Goal: Task Accomplishment & Management: Manage account settings

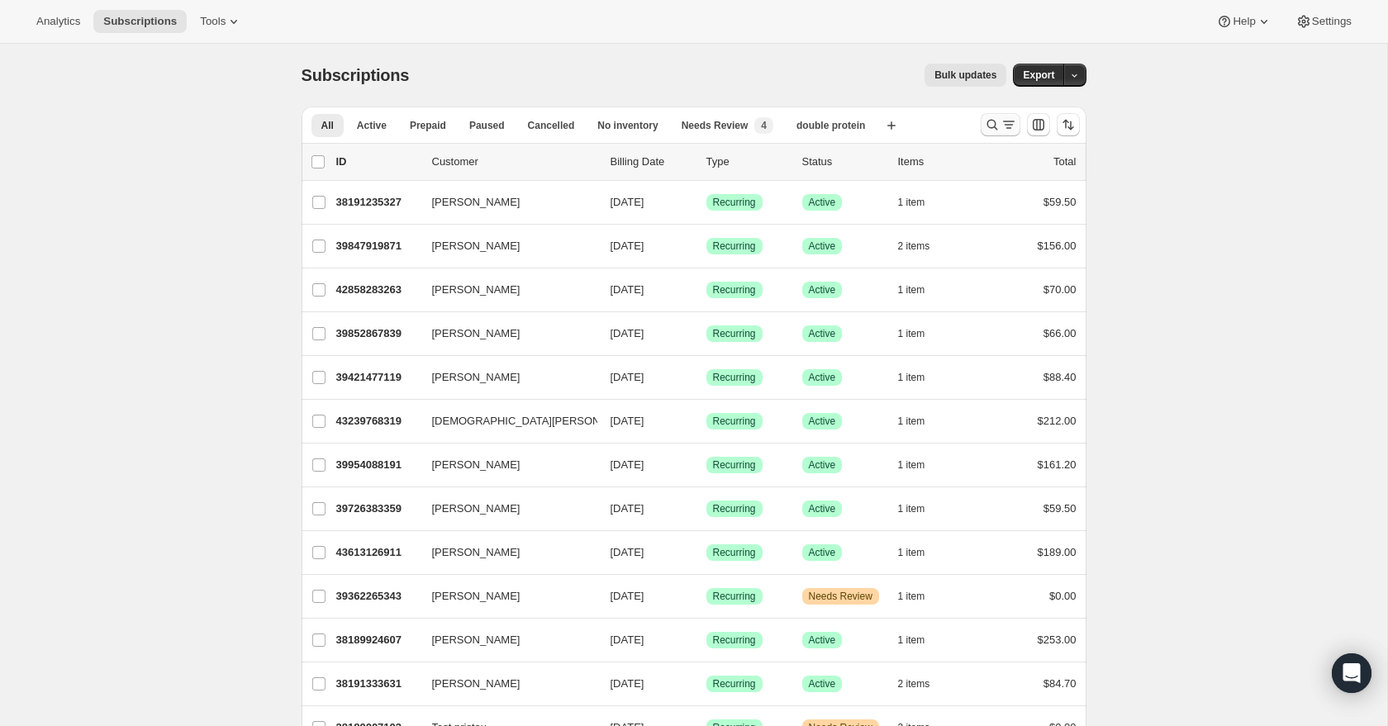
click at [984, 131] on icon "Search and filter results" at bounding box center [992, 124] width 17 height 17
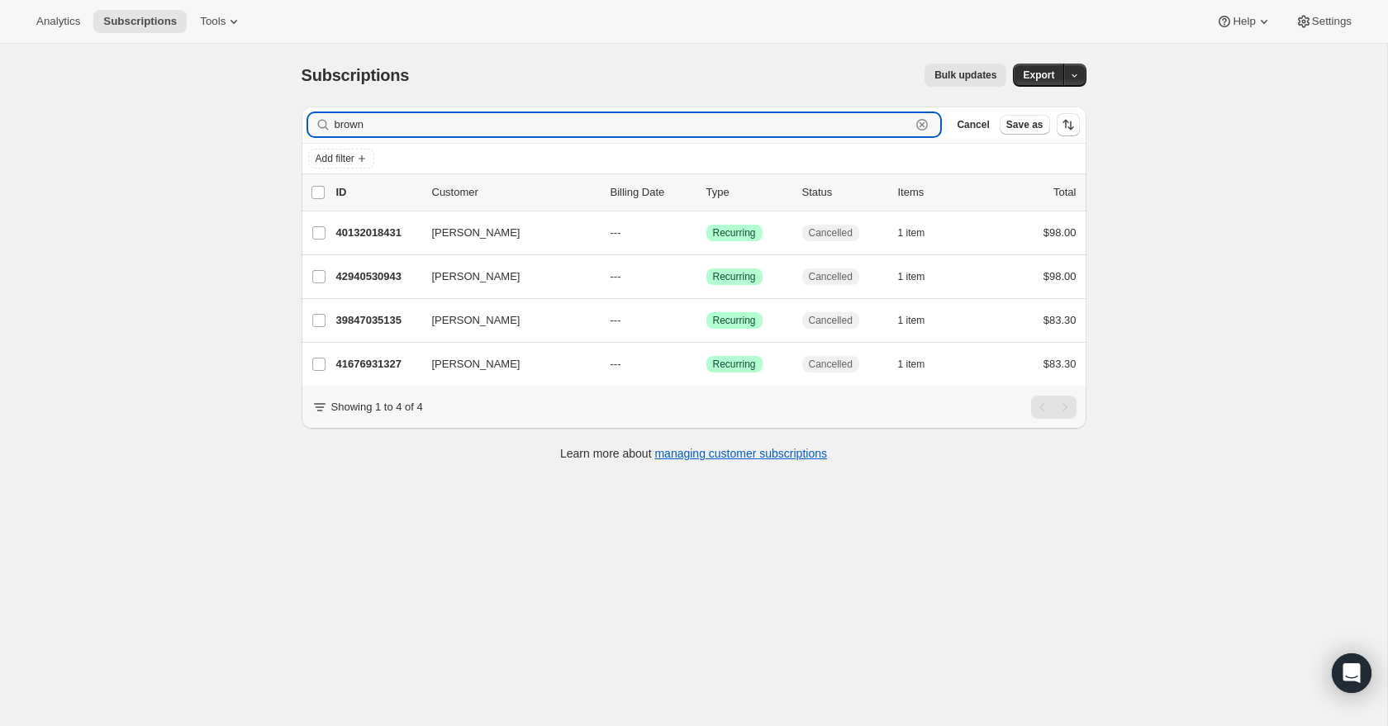
drag, startPoint x: 758, startPoint y: 131, endPoint x: 750, endPoint y: 105, distance: 27.7
click at [750, 105] on div "Subscriptions. This page is ready Subscriptions Bulk updates More actions Bulk …" at bounding box center [694, 261] width 825 height 435
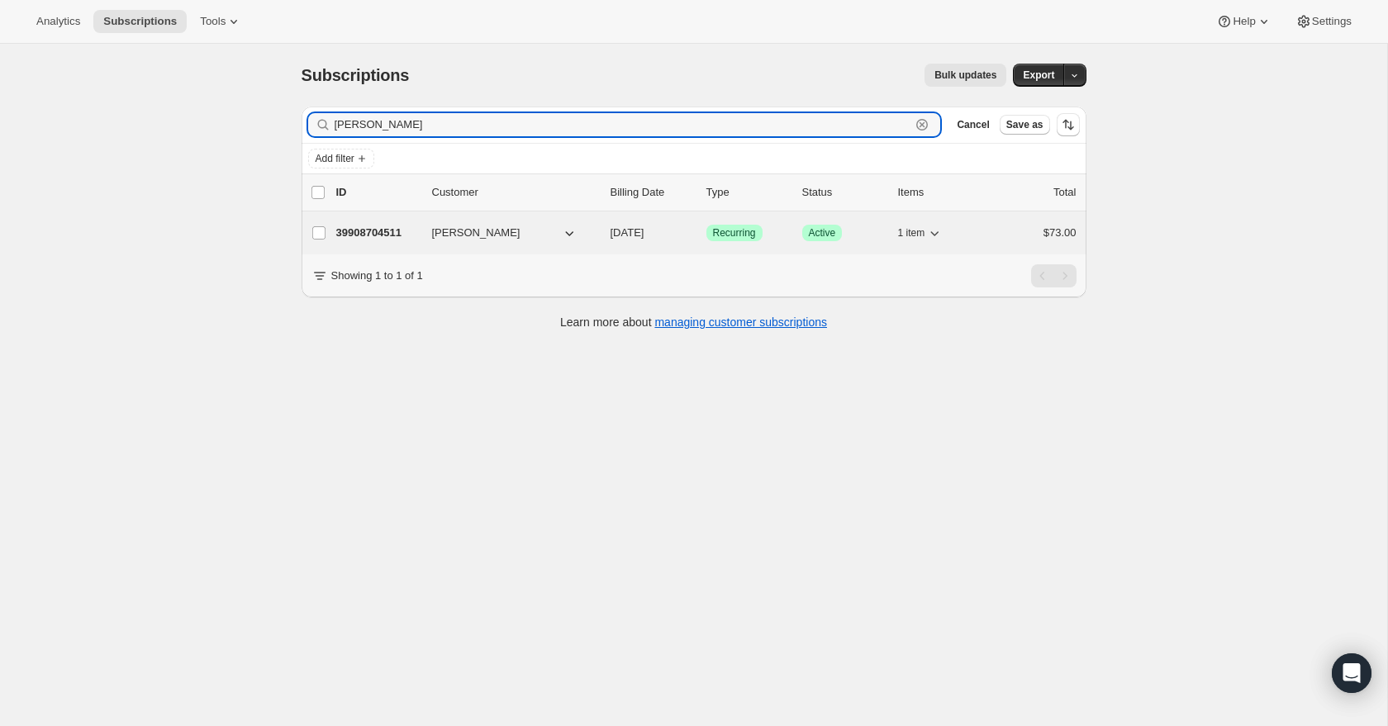
type input "[PERSON_NAME]"
click at [508, 225] on span "[PERSON_NAME]" at bounding box center [476, 233] width 88 height 17
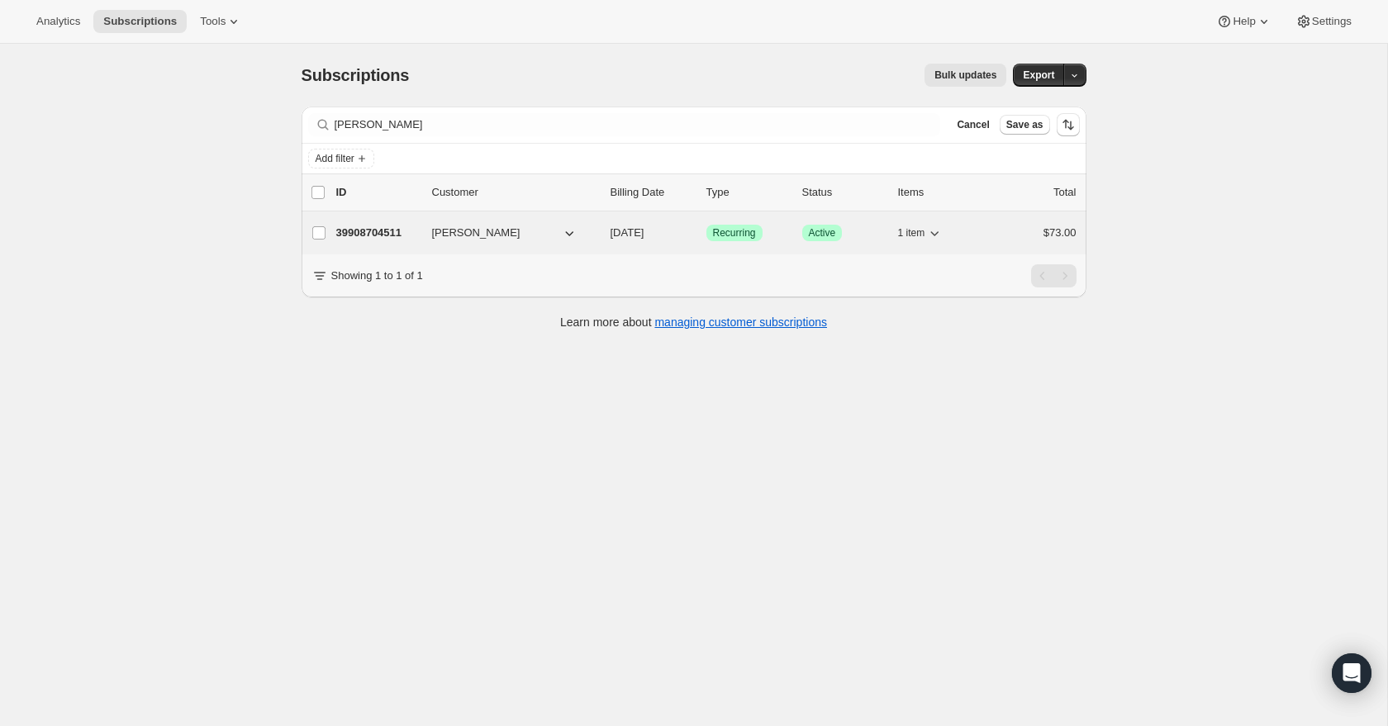
click at [402, 234] on p "39908704511" at bounding box center [377, 233] width 83 height 17
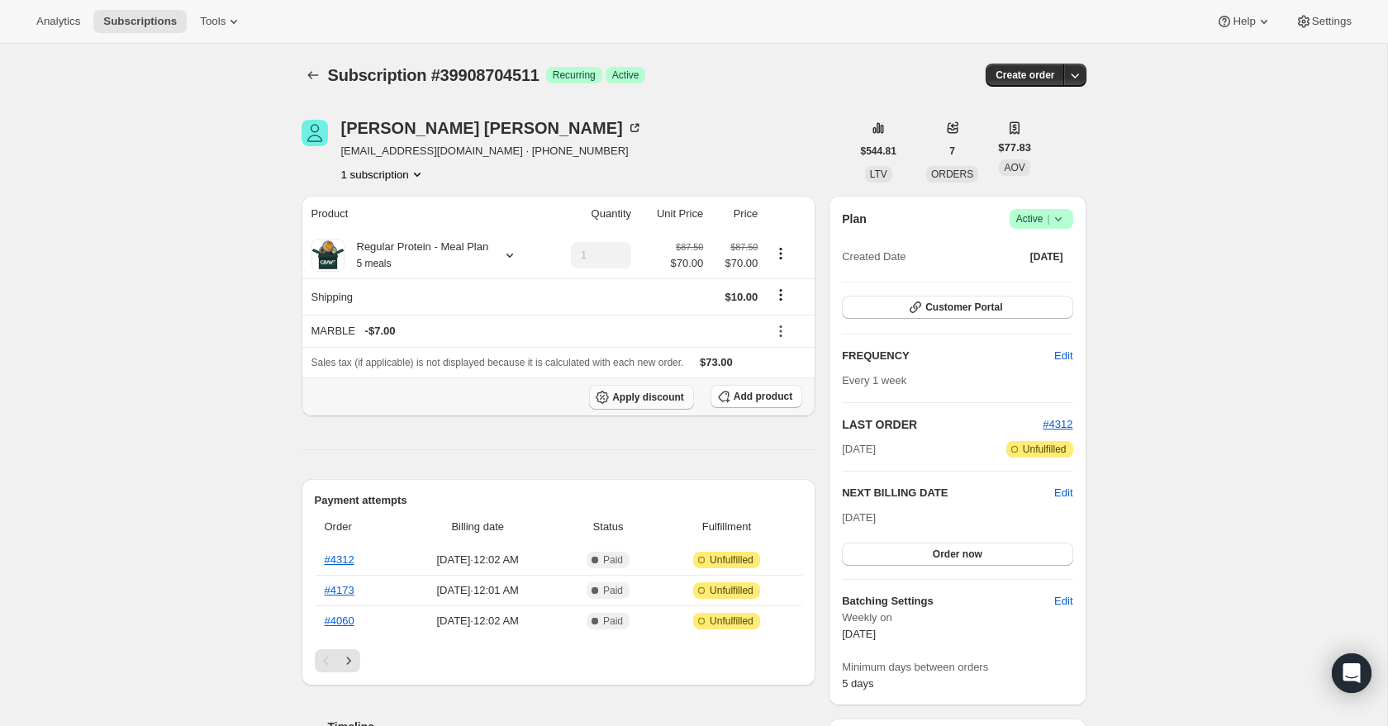
click at [676, 404] on span "Apply discount" at bounding box center [648, 397] width 72 height 13
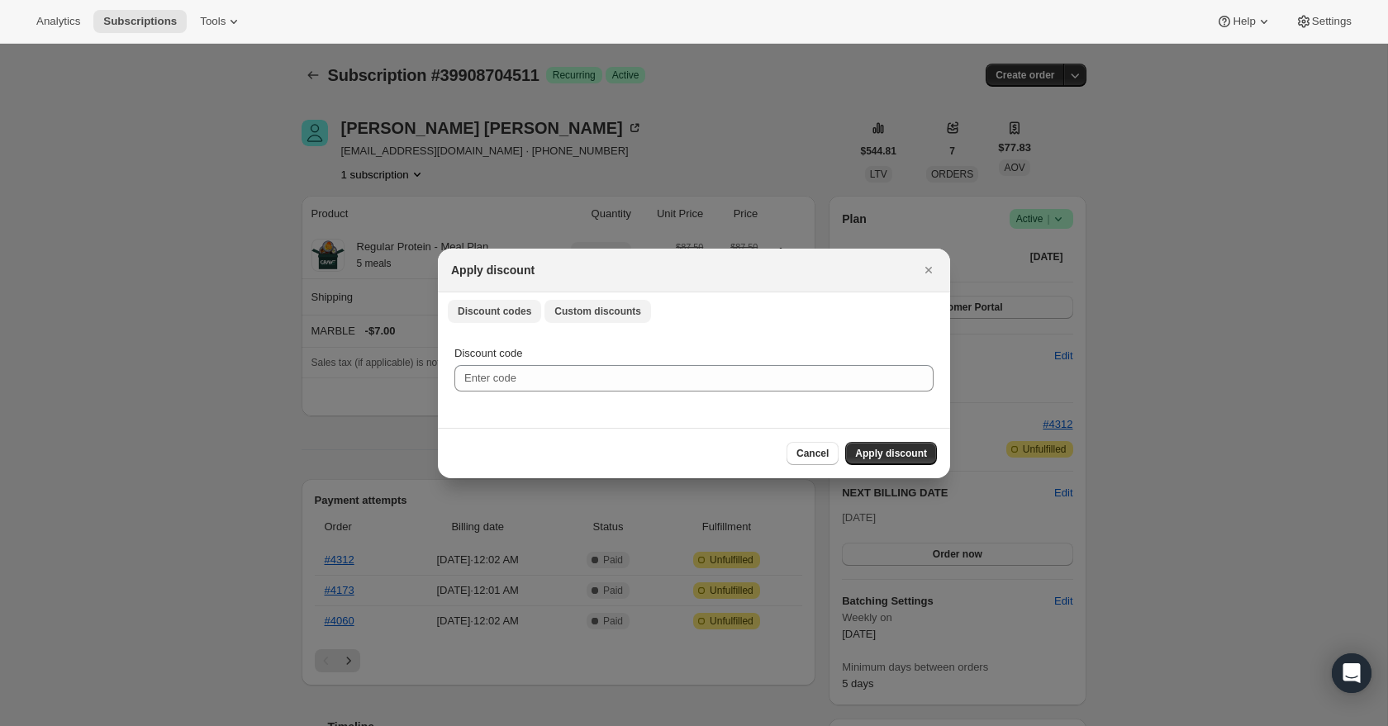
click at [611, 321] on button "Custom discounts" at bounding box center [597, 311] width 107 height 23
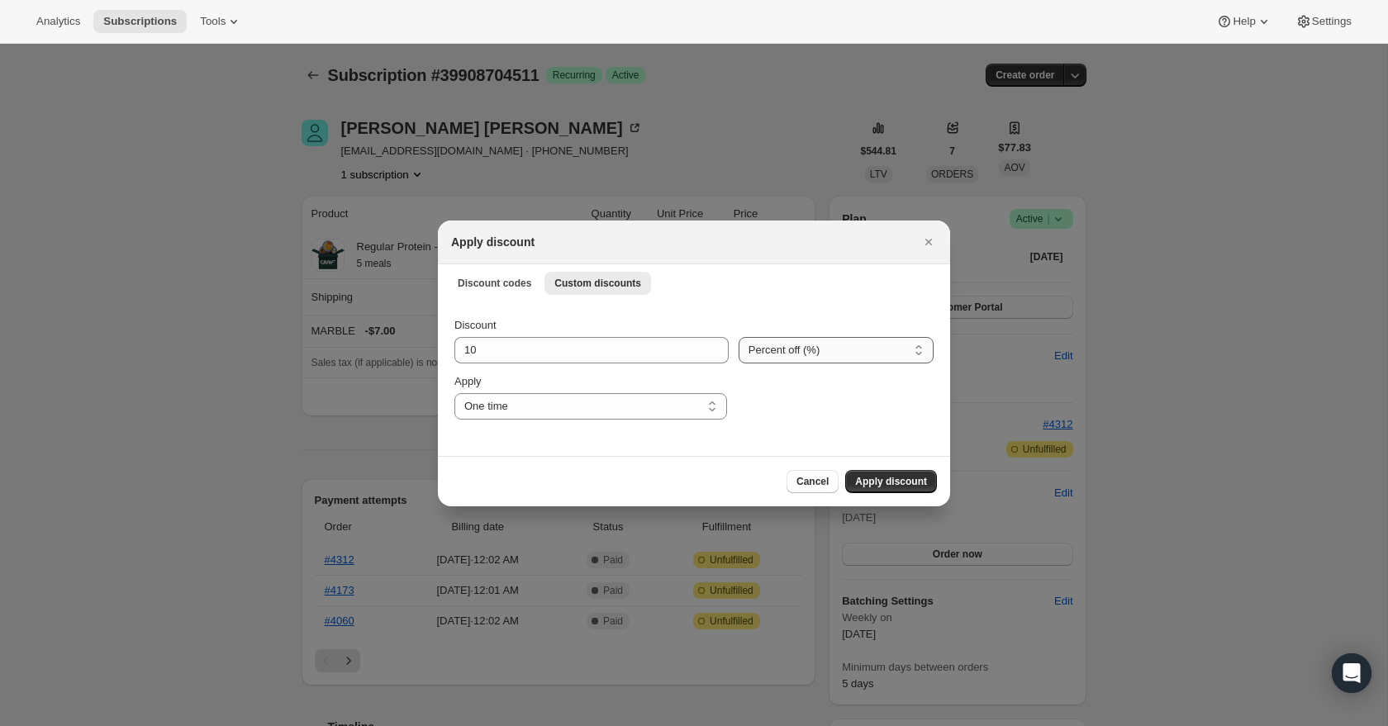
click at [748, 354] on select "Percent off (%) Amount off ($)" at bounding box center [836, 350] width 195 height 26
select select "fixed"
click at [739, 337] on select "Percent off (%) Amount off ($)" at bounding box center [836, 350] width 195 height 26
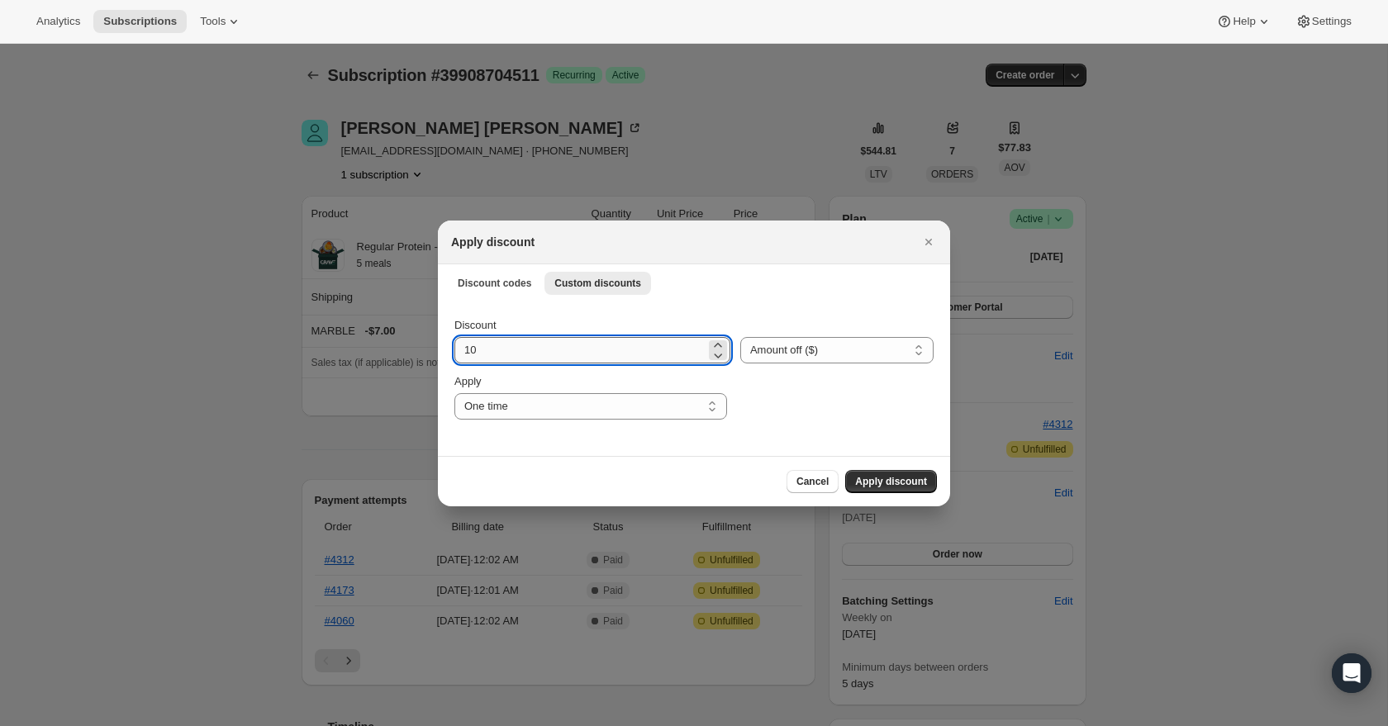
drag, startPoint x: 633, startPoint y: 354, endPoint x: 630, endPoint y: 338, distance: 16.0
click at [630, 338] on input "10" at bounding box center [579, 350] width 251 height 26
type input "66"
click at [889, 487] on span "Apply discount" at bounding box center [891, 481] width 72 height 13
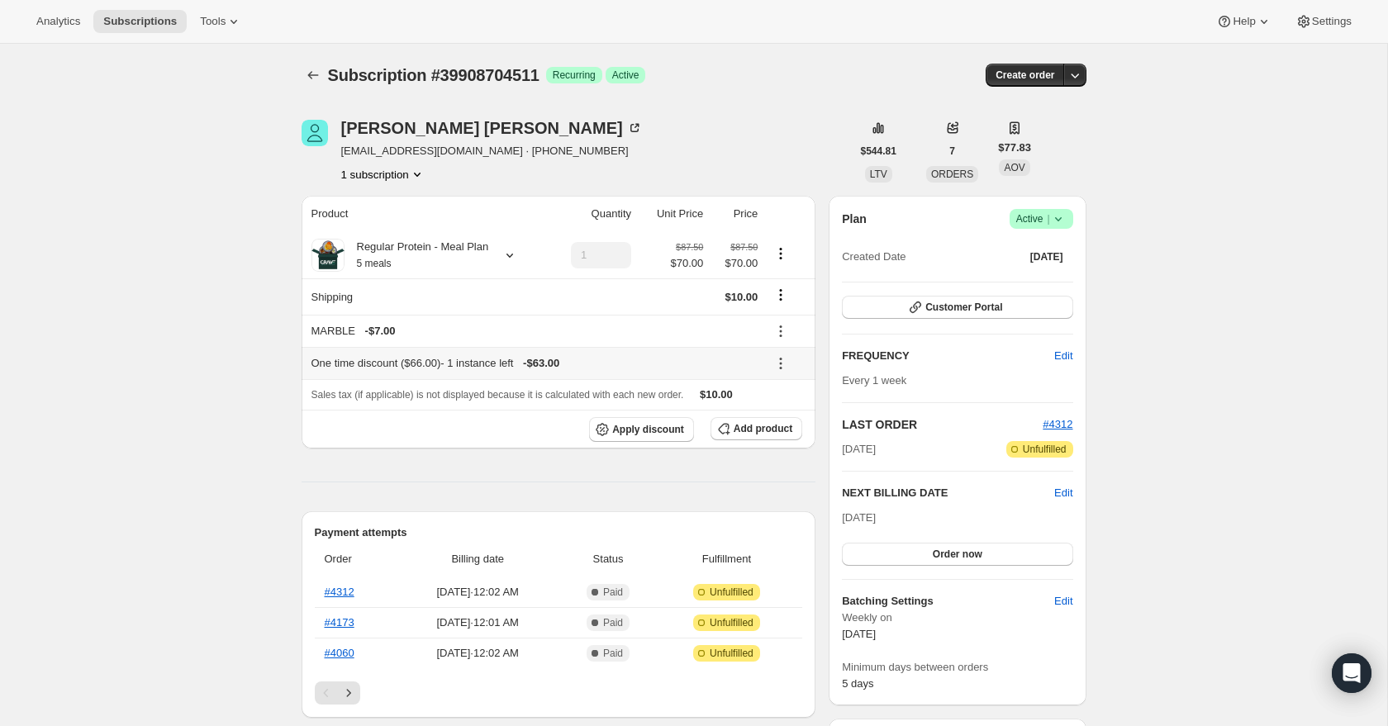
click at [782, 365] on icon at bounding box center [781, 364] width 2 height 2
click at [790, 415] on span "Edit" at bounding box center [788, 412] width 40 height 17
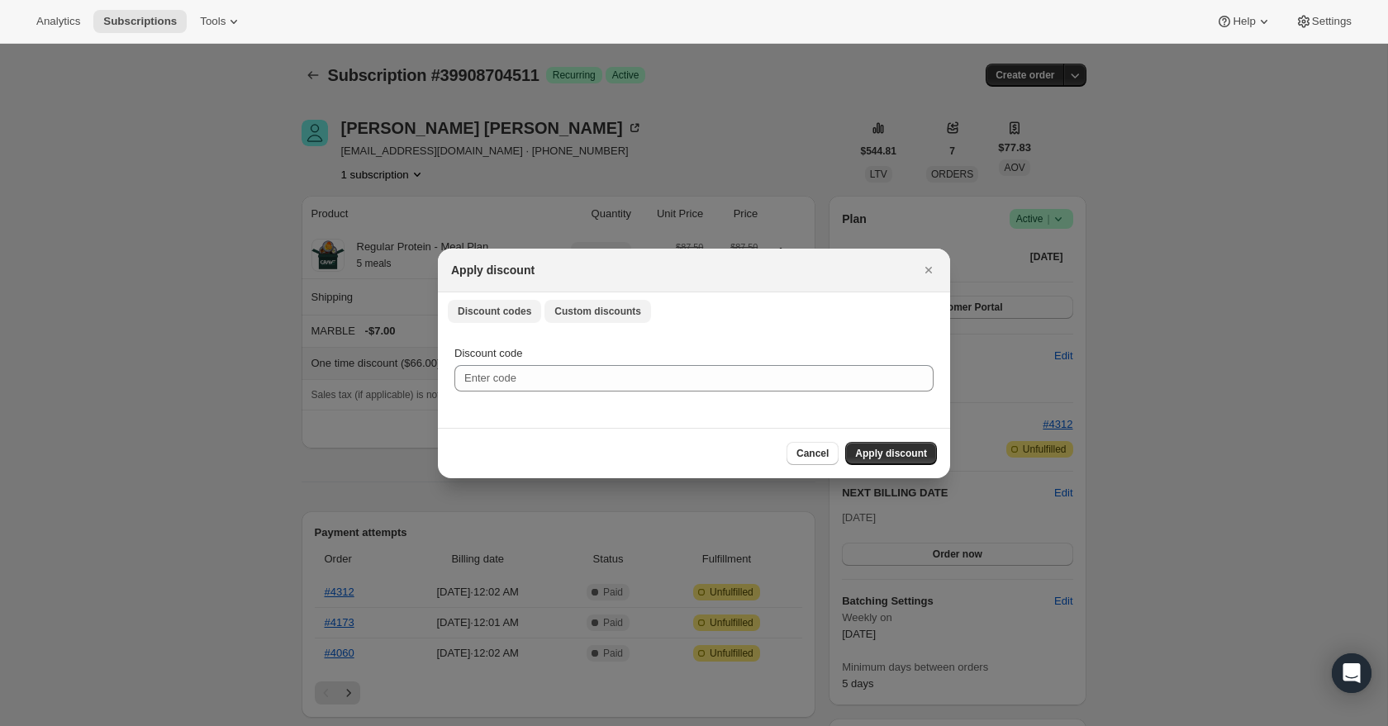
click at [630, 316] on span "Custom discounts" at bounding box center [597, 311] width 87 height 13
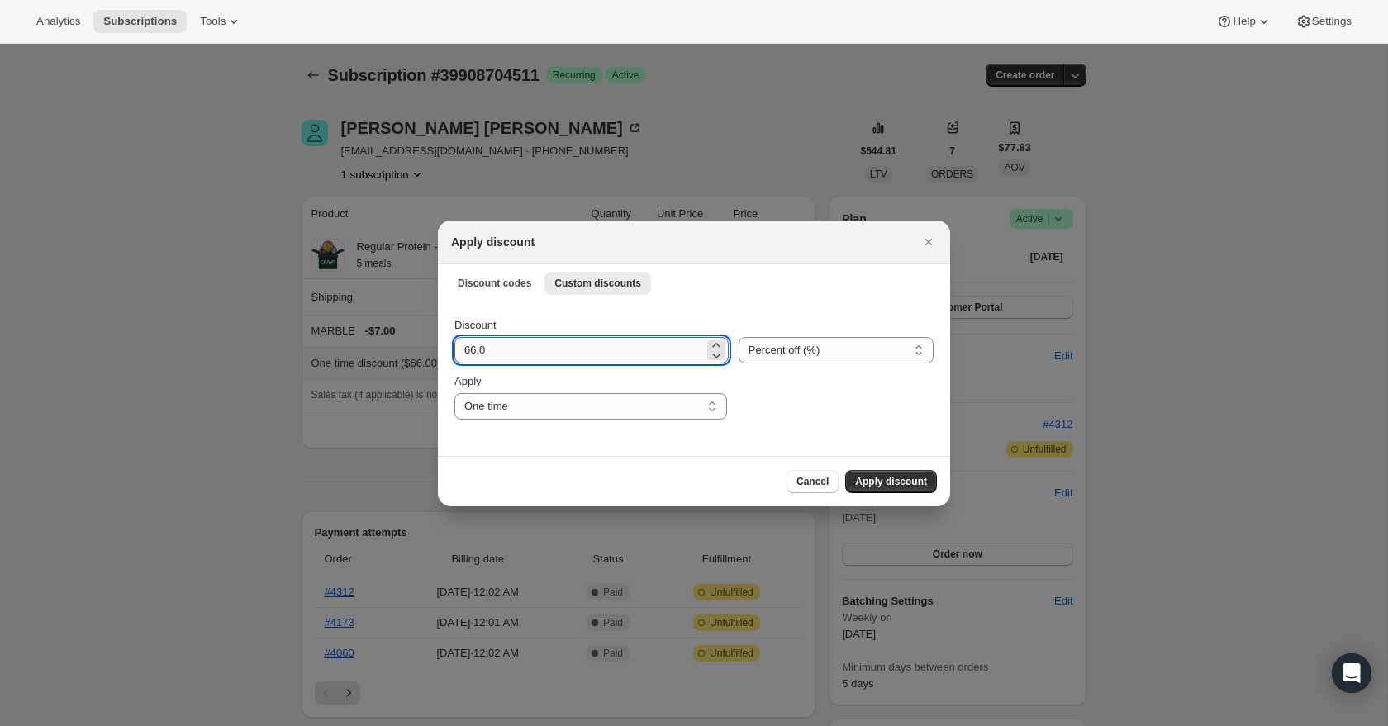
click at [476, 345] on input "66.0" at bounding box center [579, 350] width 250 height 26
type input "6"
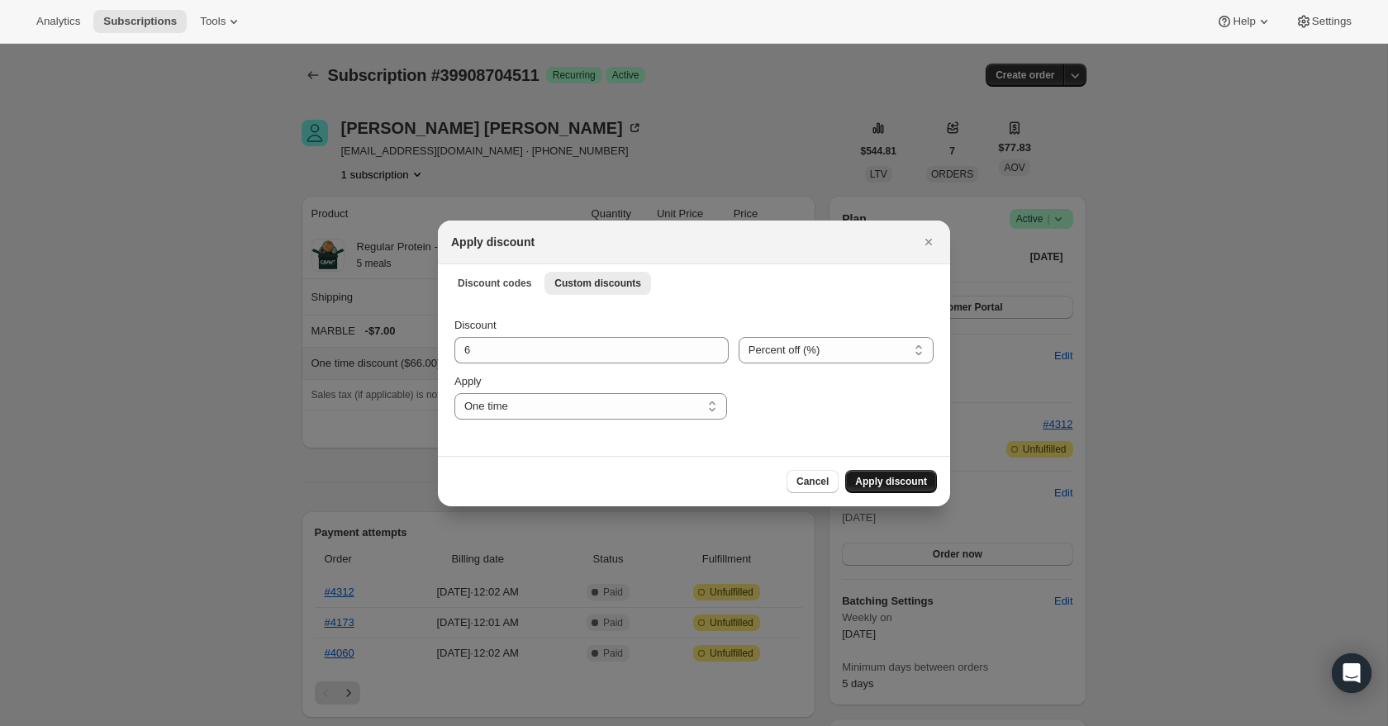
click at [894, 490] on button "Apply discount" at bounding box center [891, 481] width 92 height 23
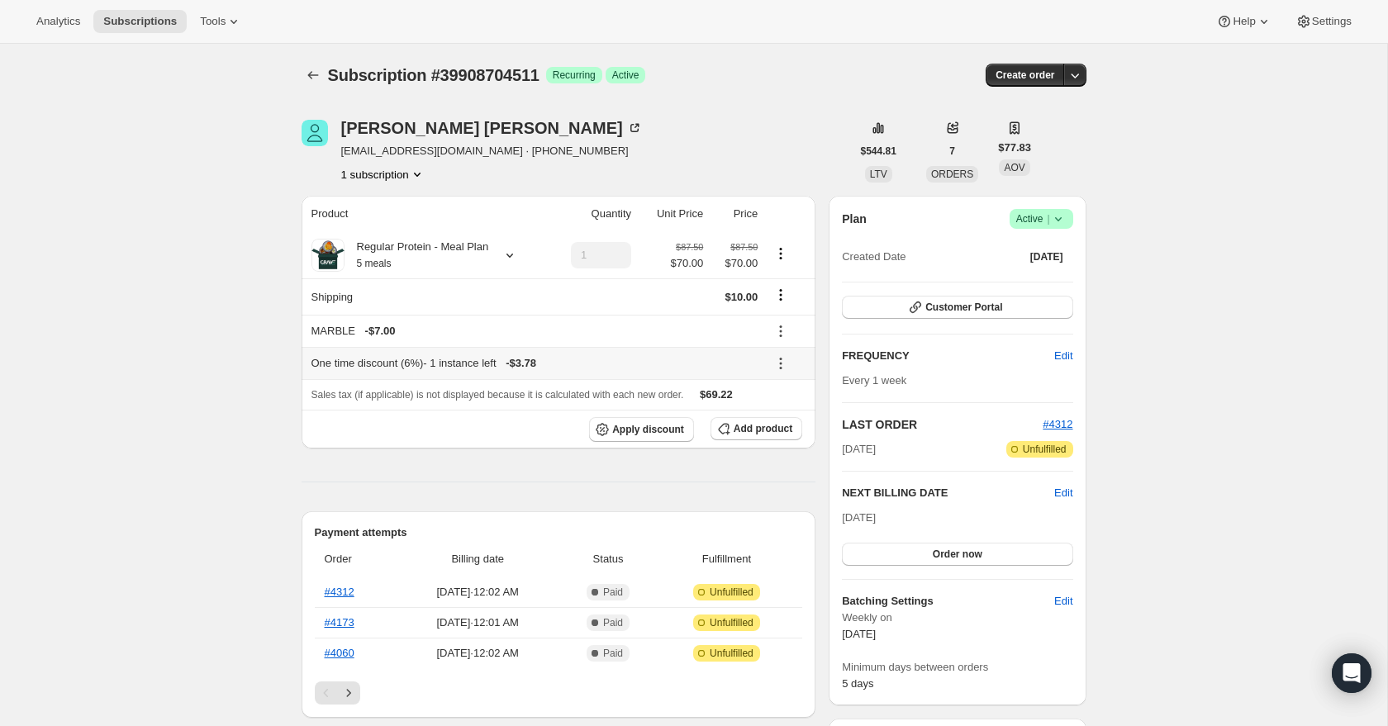
click at [785, 372] on icon at bounding box center [781, 363] width 17 height 17
click at [781, 365] on icon at bounding box center [781, 364] width 2 height 2
click at [782, 406] on span "Edit" at bounding box center [777, 412] width 18 height 12
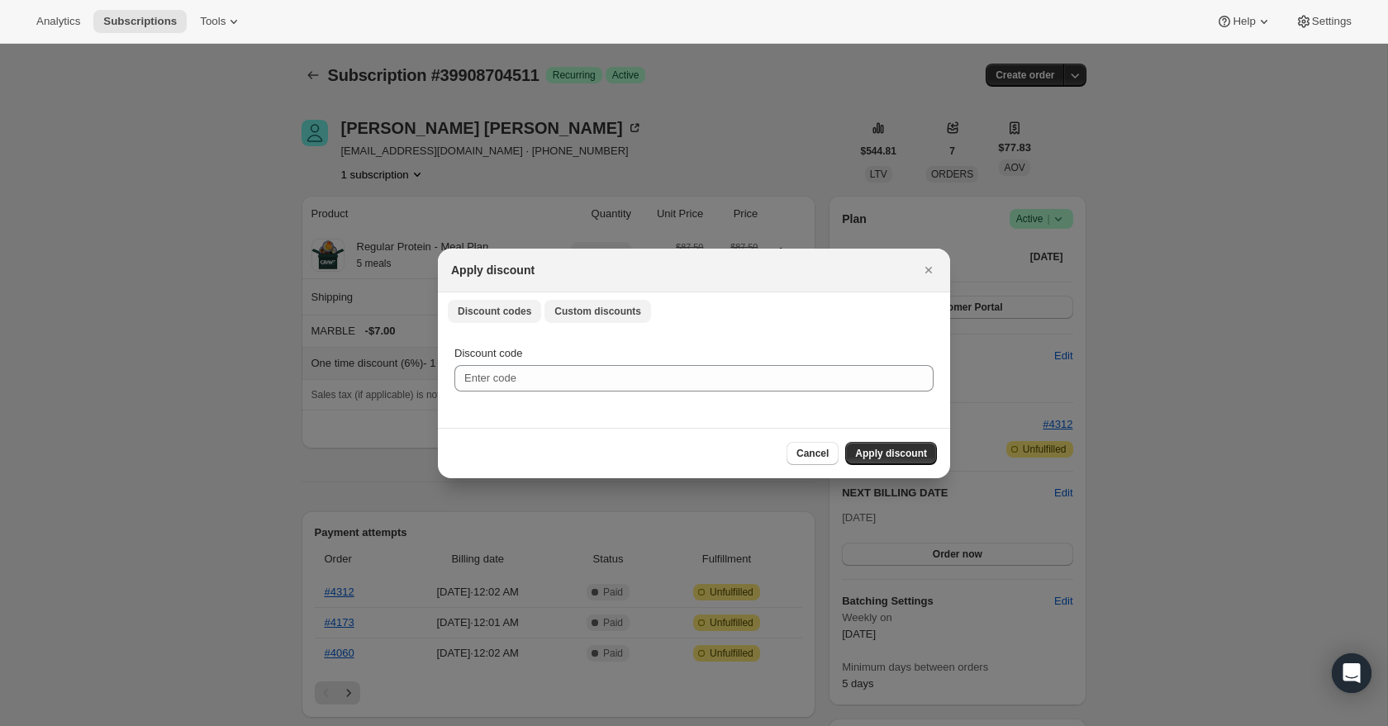
click at [598, 316] on span "Custom discounts" at bounding box center [597, 311] width 87 height 13
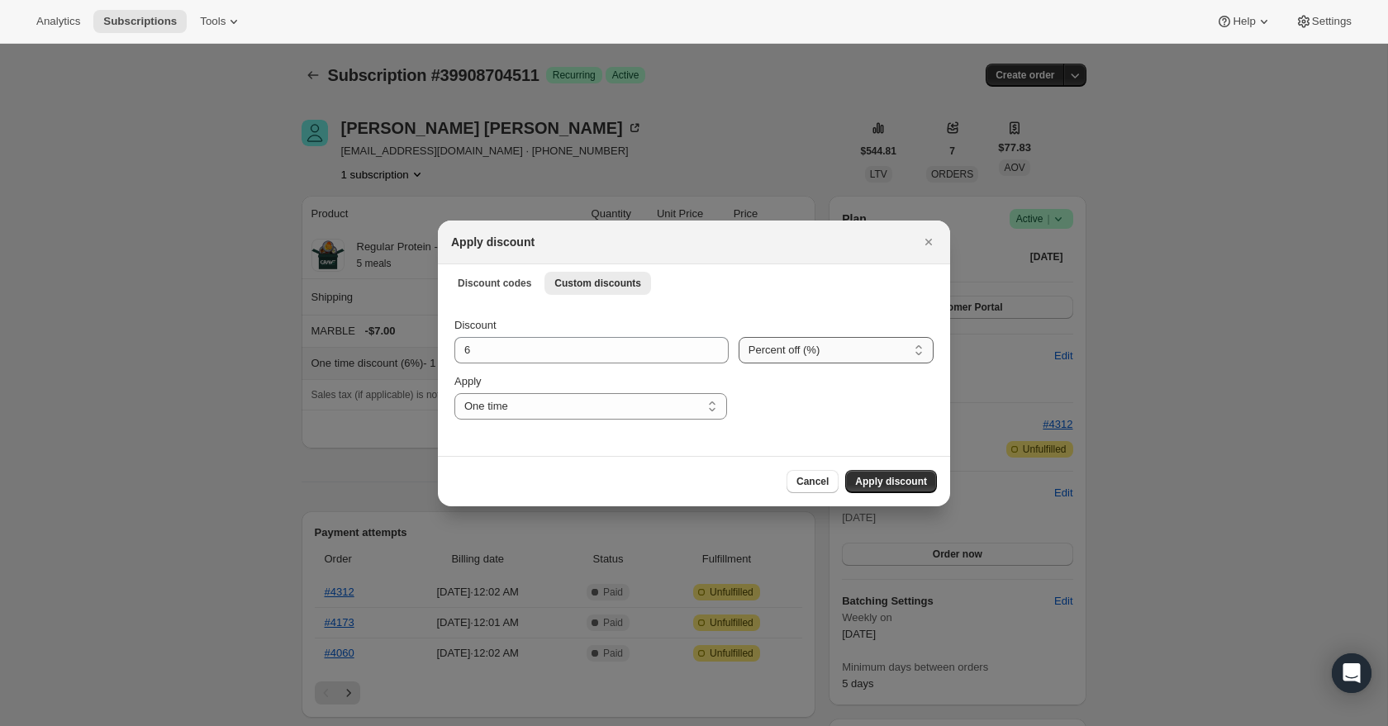
click at [759, 349] on select "Percent off (%) Amount off ($)" at bounding box center [836, 350] width 195 height 26
select select "fixed"
click at [739, 337] on select "Percent off (%) Amount off ($)" at bounding box center [836, 350] width 195 height 26
click at [896, 478] on span "Apply discount" at bounding box center [891, 481] width 72 height 13
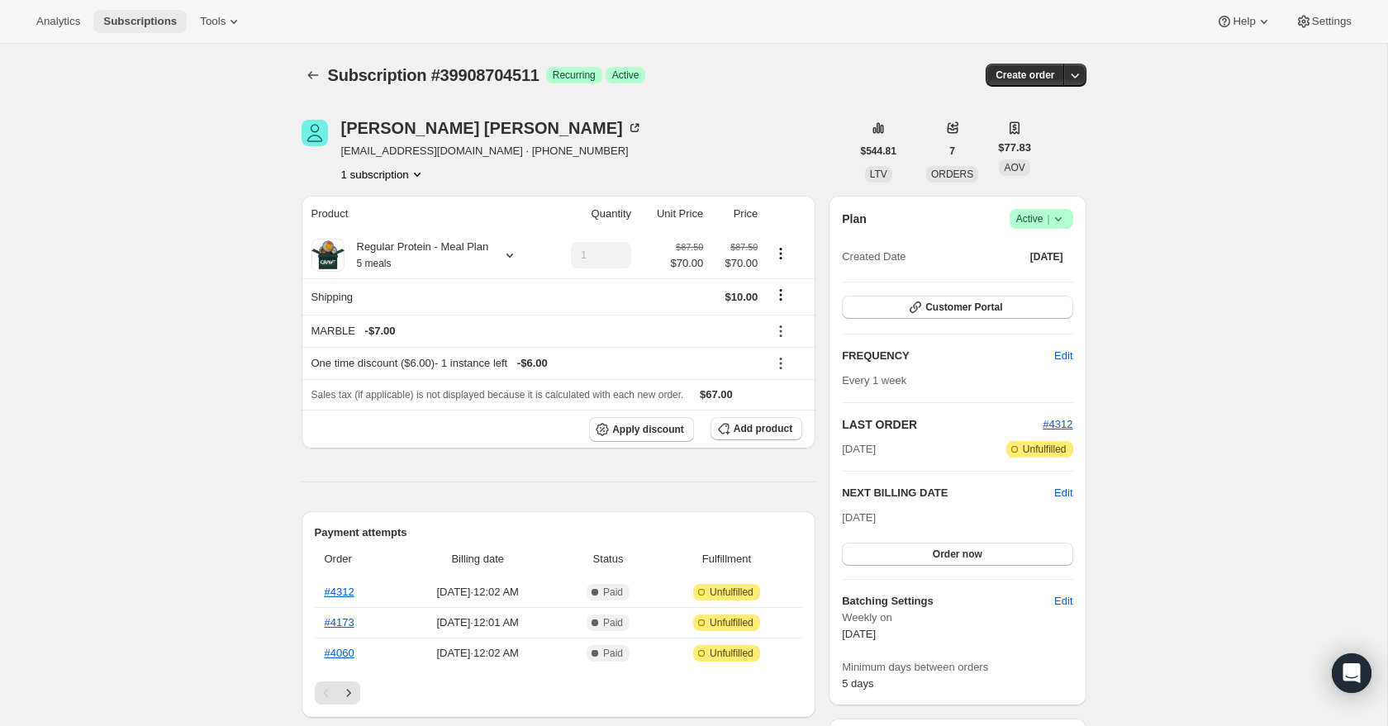
click at [138, 17] on span "Subscriptions" at bounding box center [140, 21] width 74 height 13
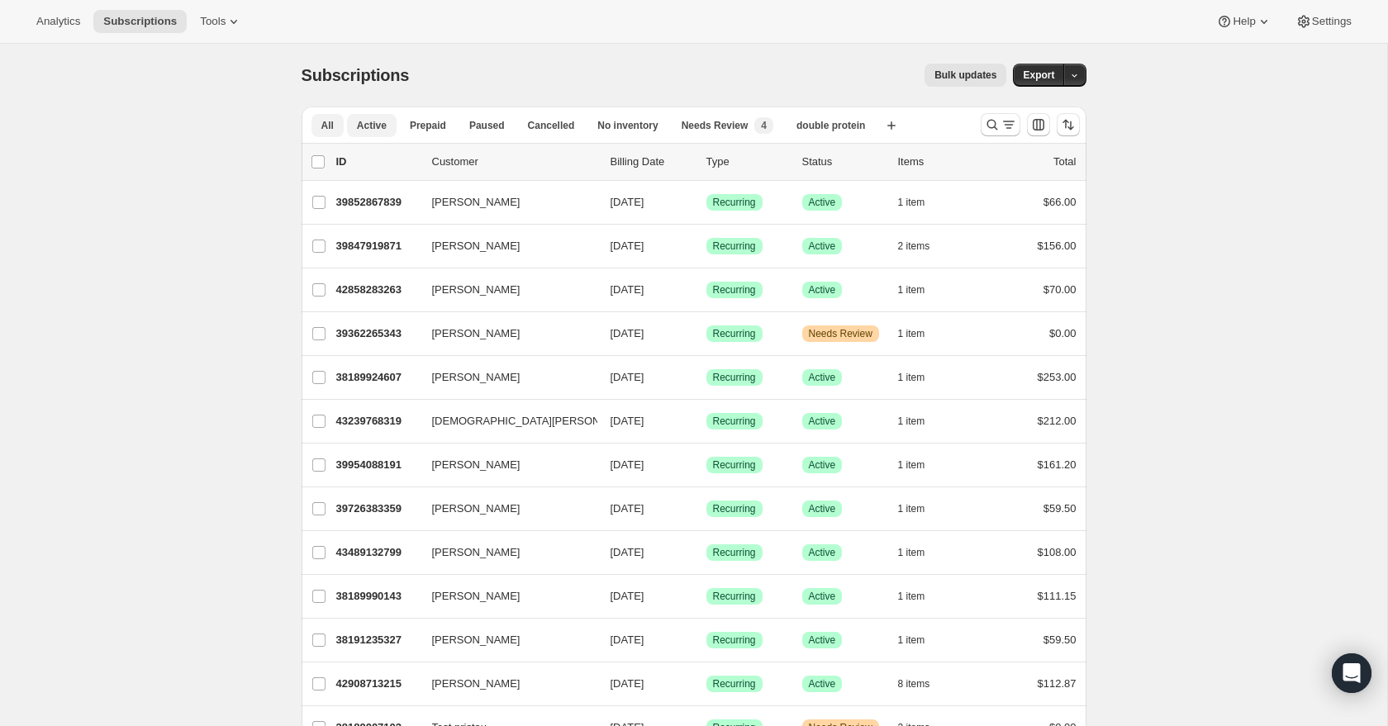
click at [387, 126] on button "Active" at bounding box center [372, 125] width 50 height 23
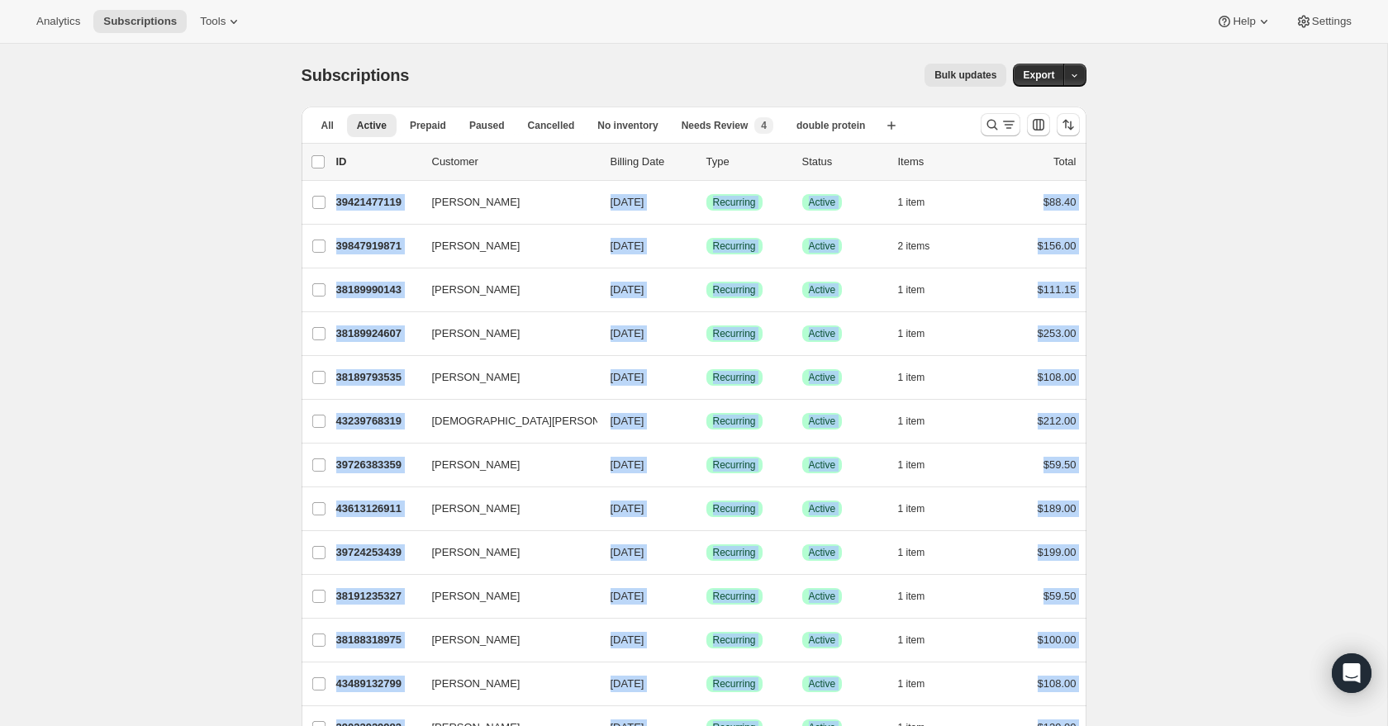
drag, startPoint x: 1080, startPoint y: 610, endPoint x: 297, endPoint y: 207, distance: 880.9
copy ul "[PERSON_NAME] 39421477119 [PERSON_NAME] [DATE] Success Recurring Success Active…"
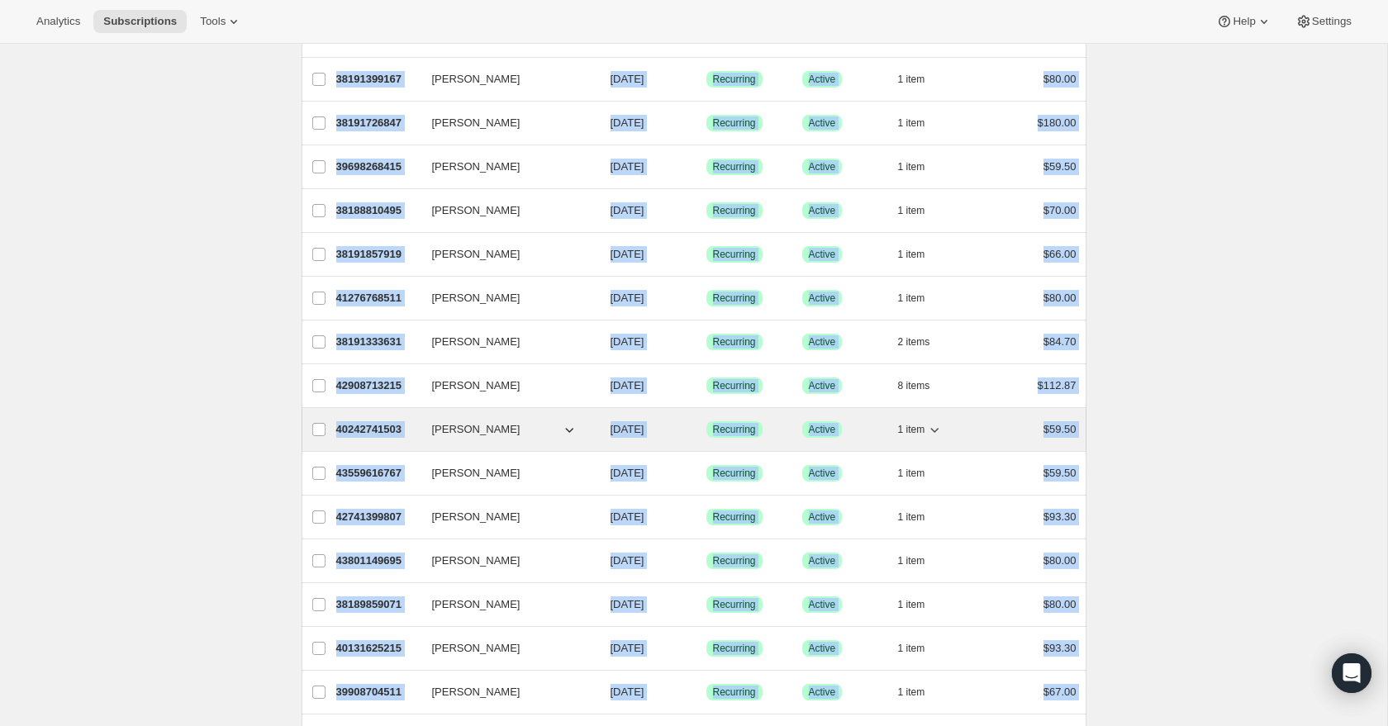
scroll to position [1736, 0]
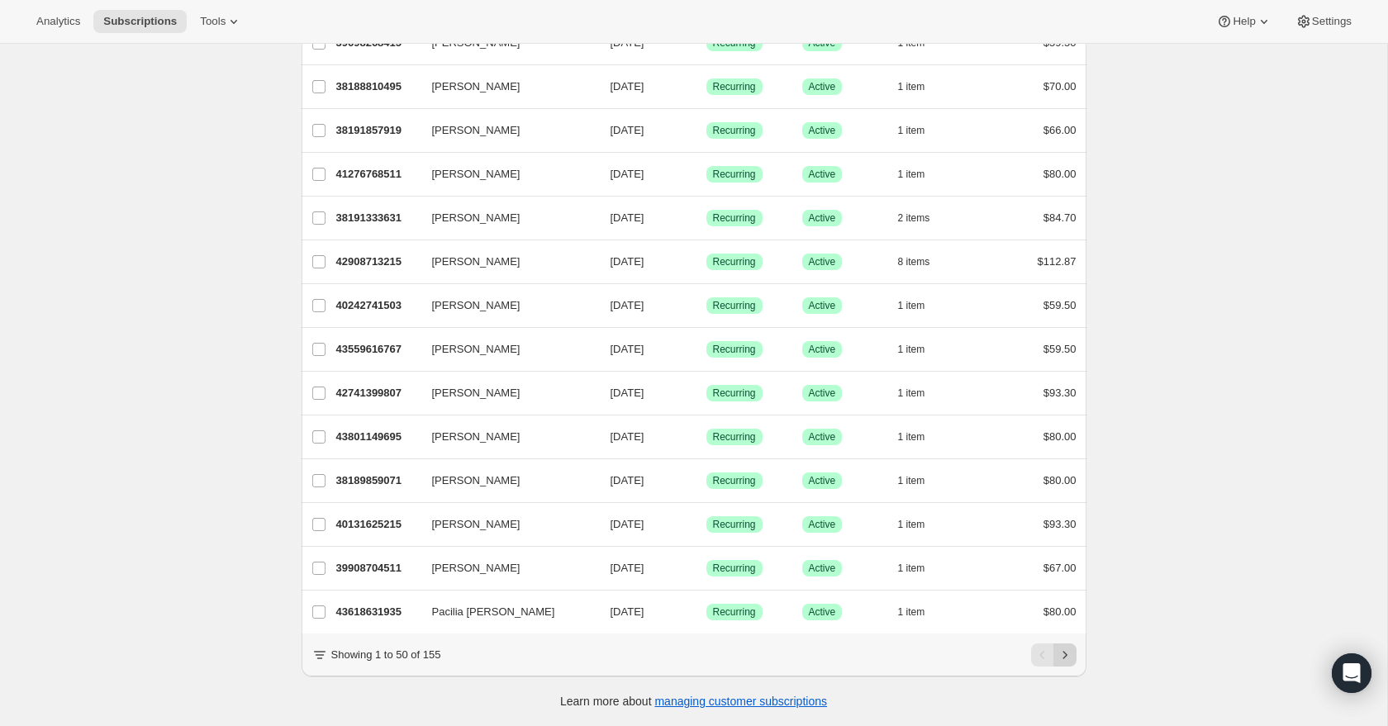
click at [1071, 663] on button "Next" at bounding box center [1064, 655] width 23 height 23
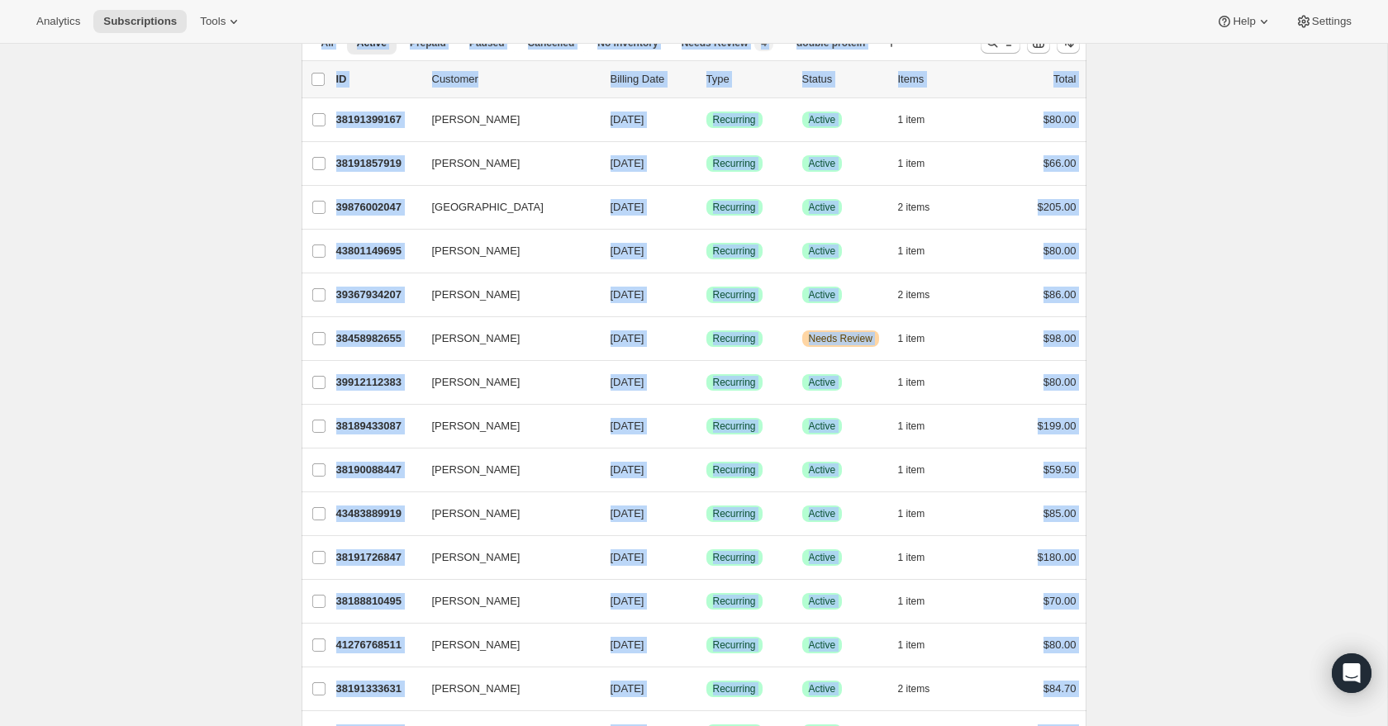
scroll to position [0, 0]
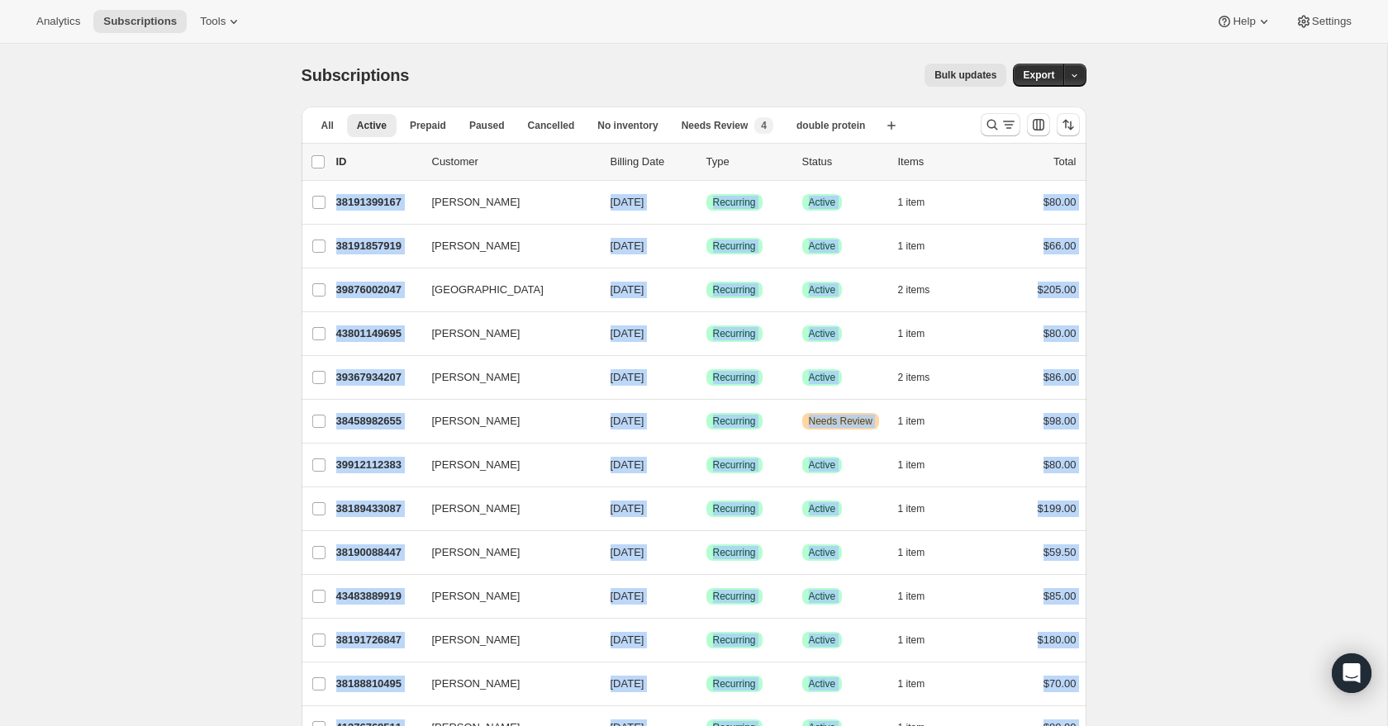
drag, startPoint x: 1086, startPoint y: 620, endPoint x: 288, endPoint y: 205, distance: 899.8
copy ul "[PERSON_NAME] 38191399167 [PERSON_NAME] [DATE] Success Recurring Success Active…"
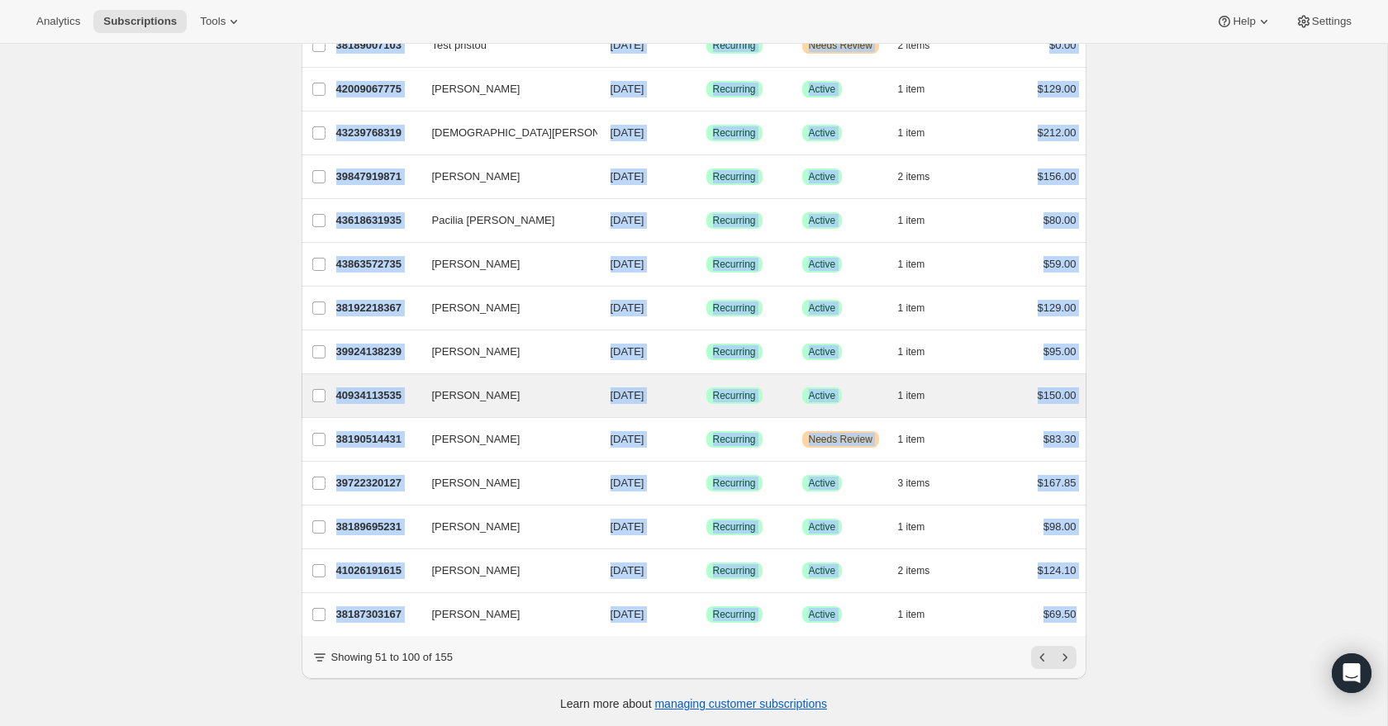
scroll to position [1736, 0]
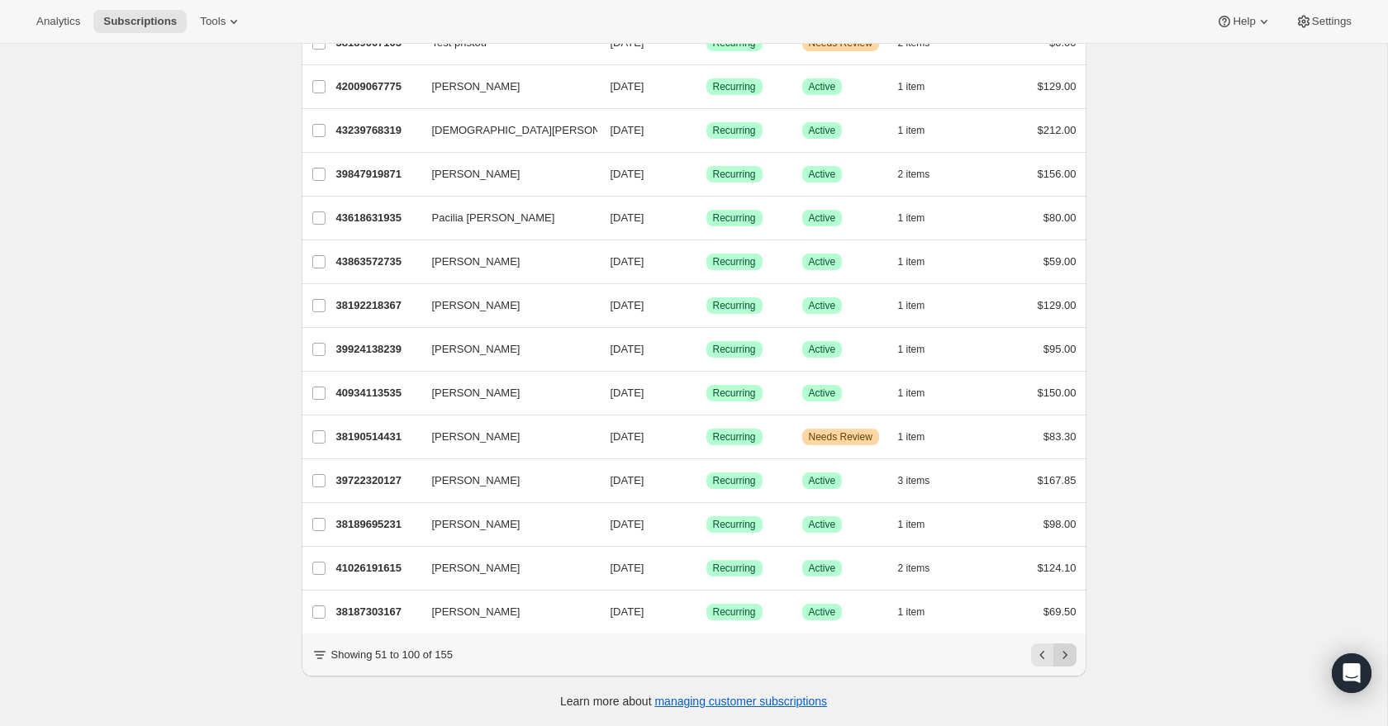
click at [1067, 654] on icon "Next" at bounding box center [1065, 655] width 17 height 17
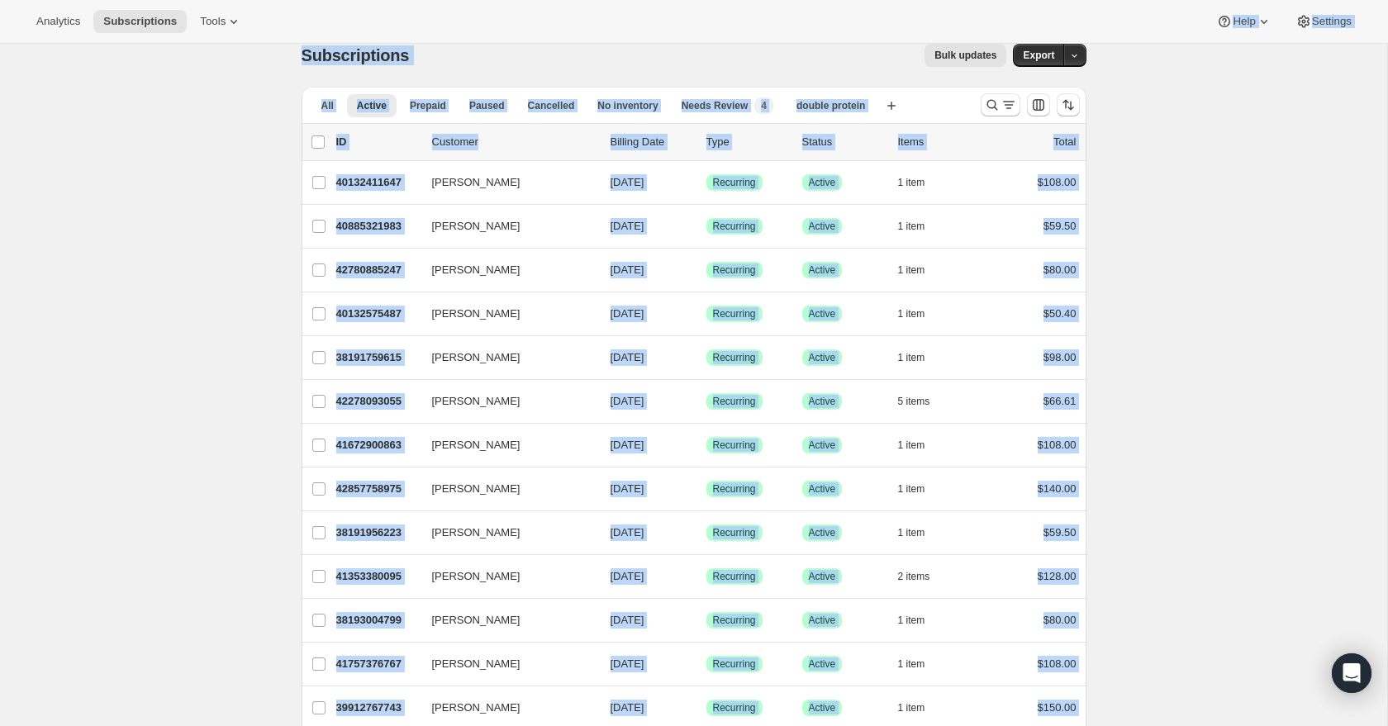
scroll to position [0, 0]
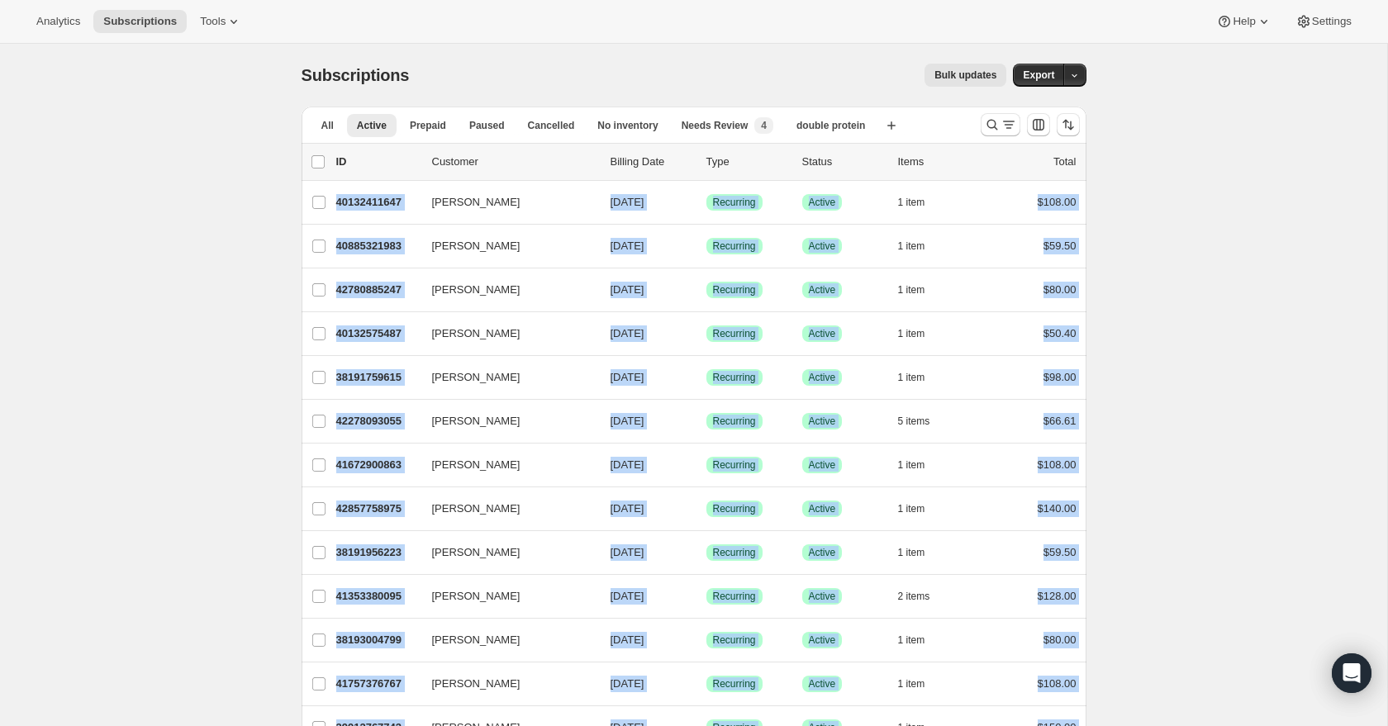
drag, startPoint x: 1105, startPoint y: 254, endPoint x: 292, endPoint y: 188, distance: 815.7
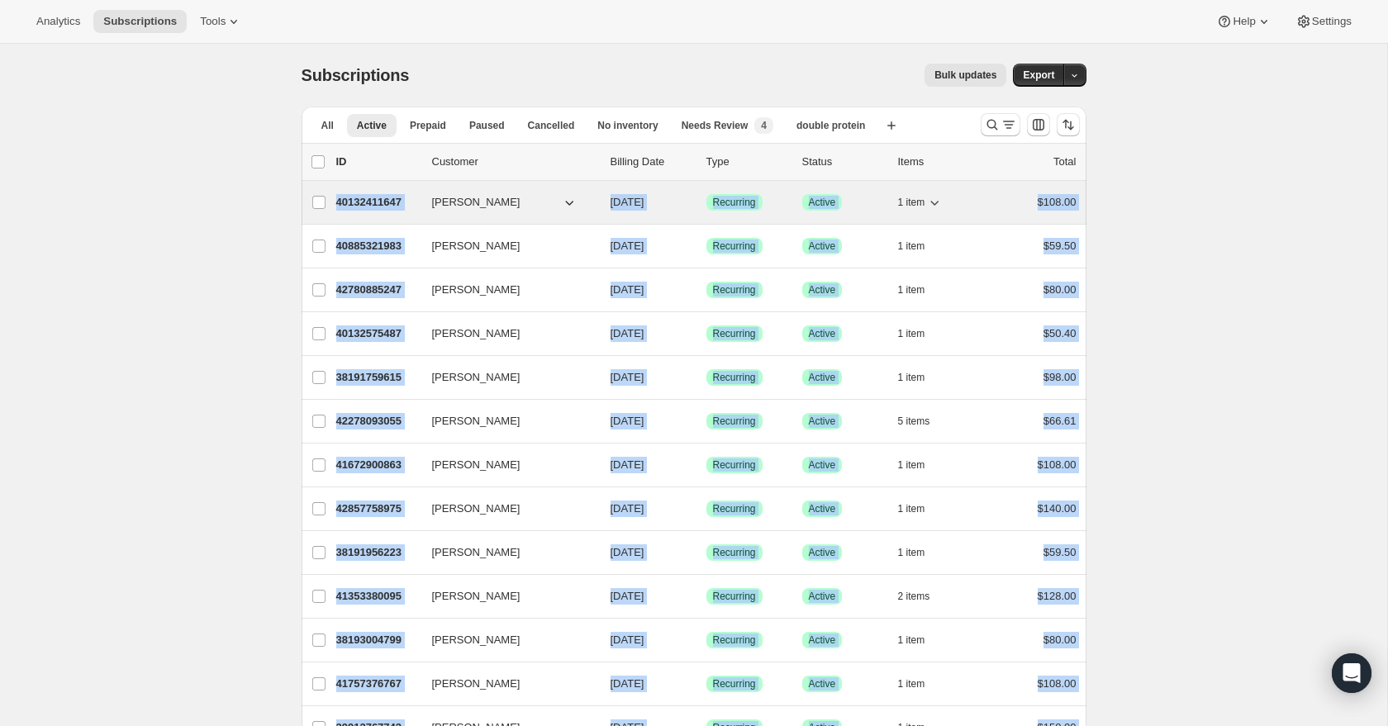
copy ul "[PERSON_NAME] 40132411647 [PERSON_NAME] [DATE] Success Recurring Success Active…"
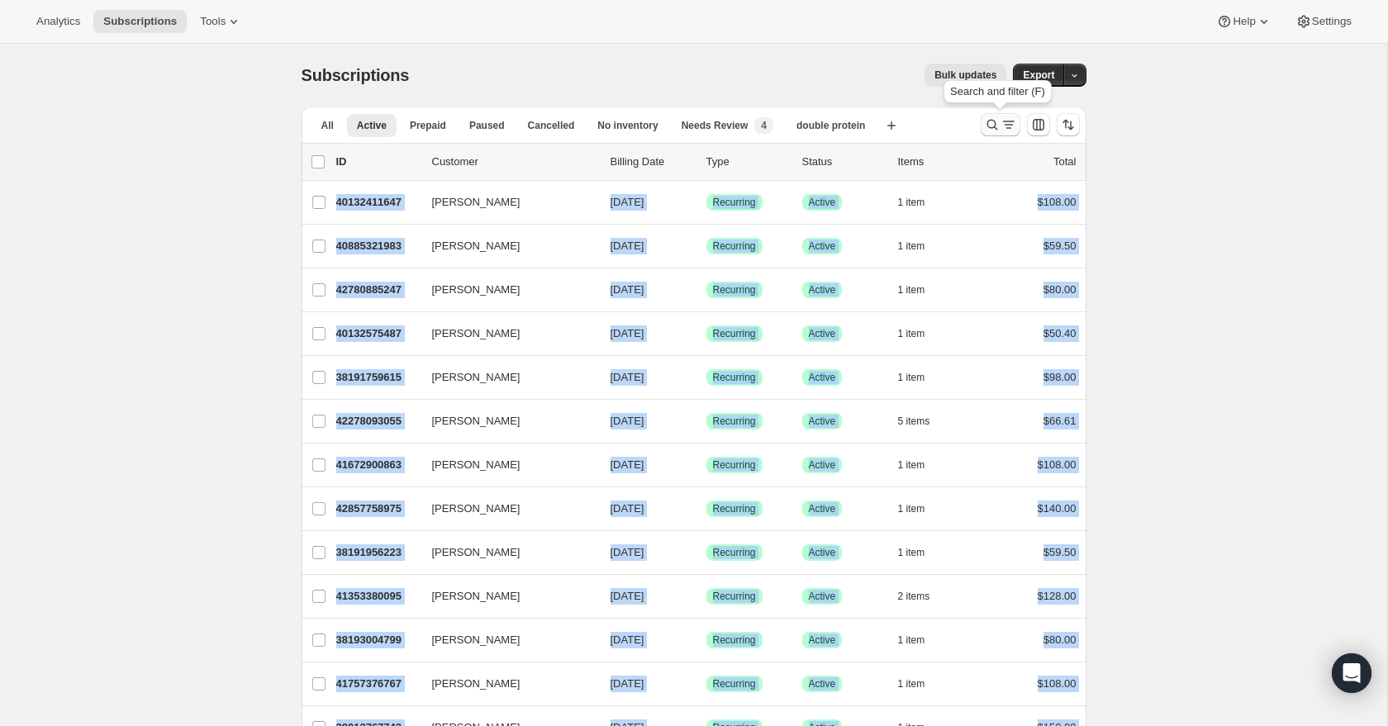
click at [996, 131] on icon "Search and filter results" at bounding box center [992, 124] width 17 height 17
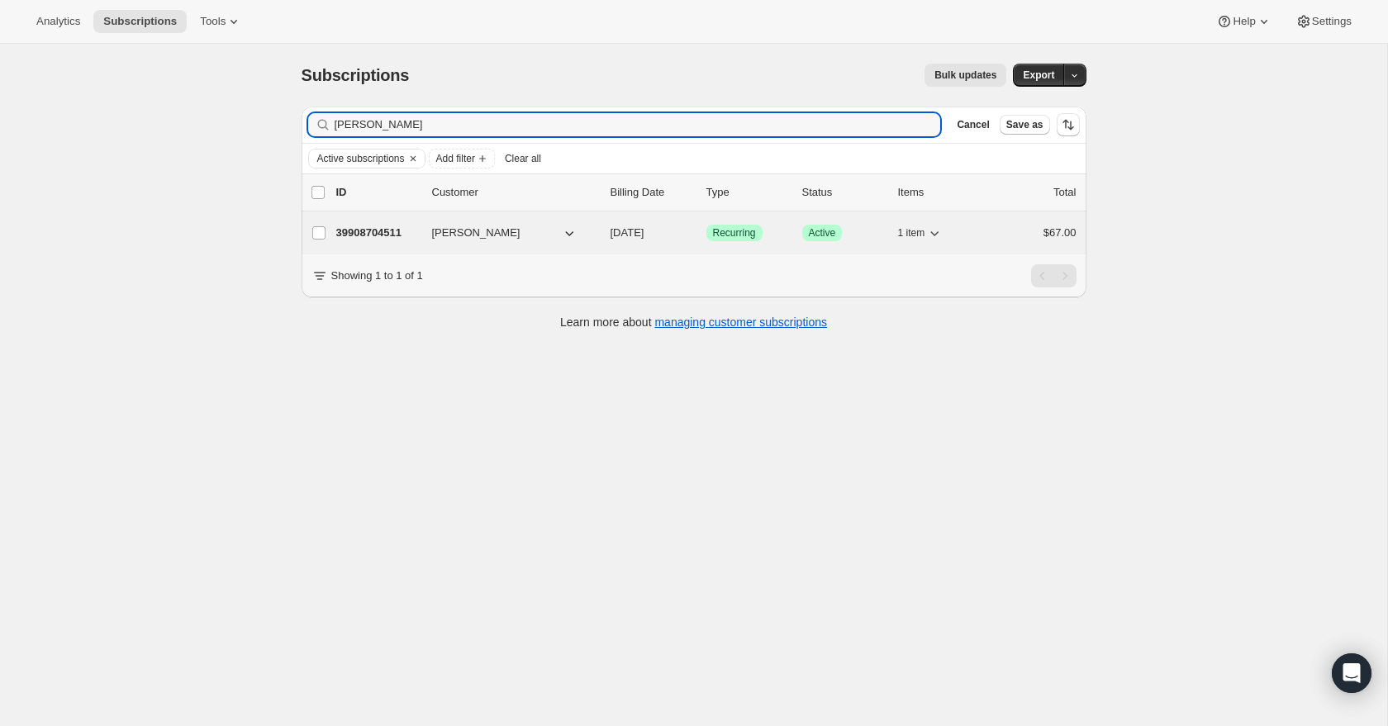
type input "[PERSON_NAME]"
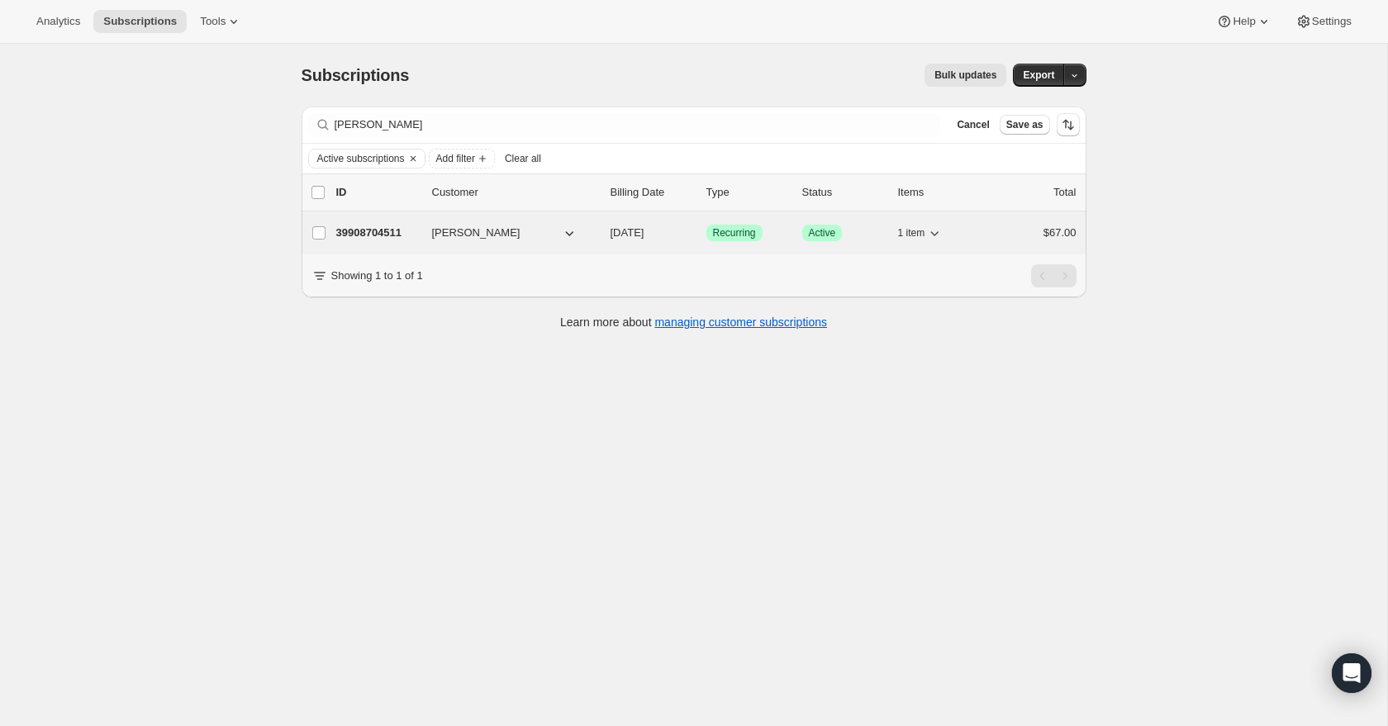
click at [365, 236] on p "39908704511" at bounding box center [377, 233] width 83 height 17
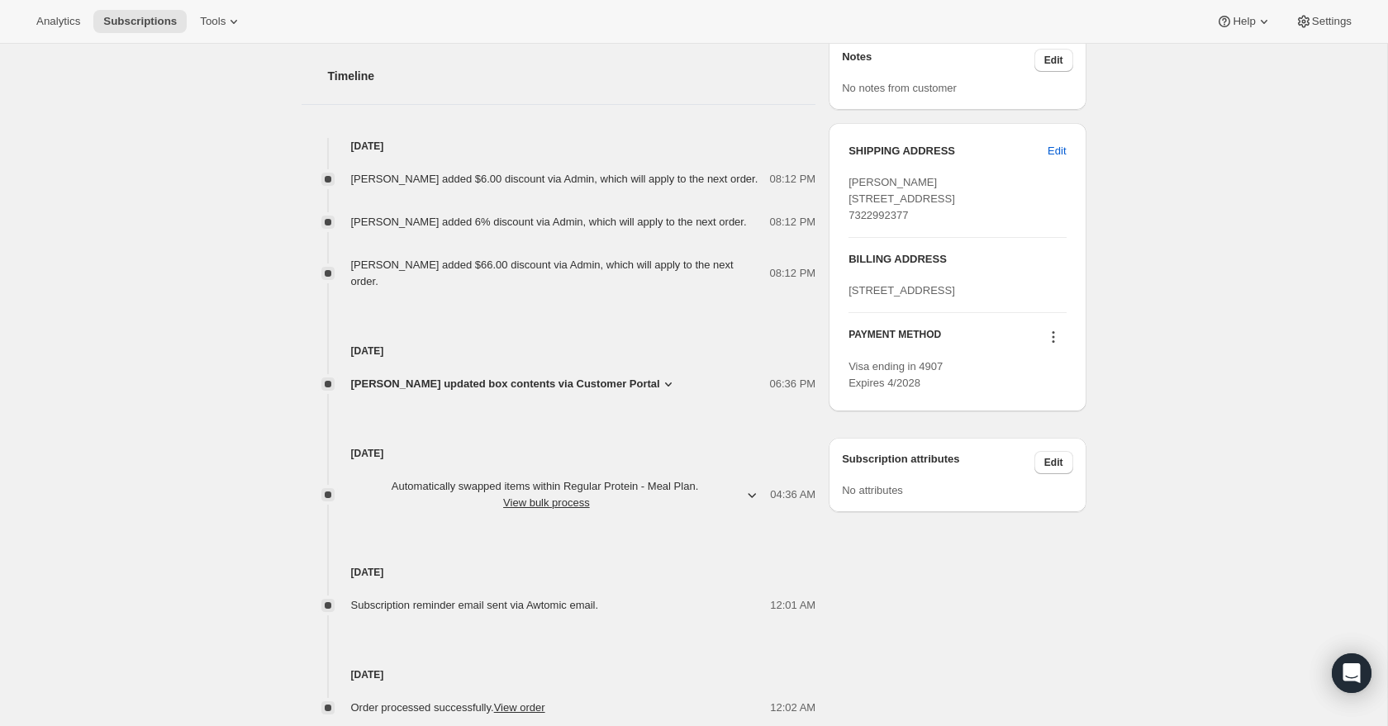
scroll to position [682, 0]
